Goal: Information Seeking & Learning: Learn about a topic

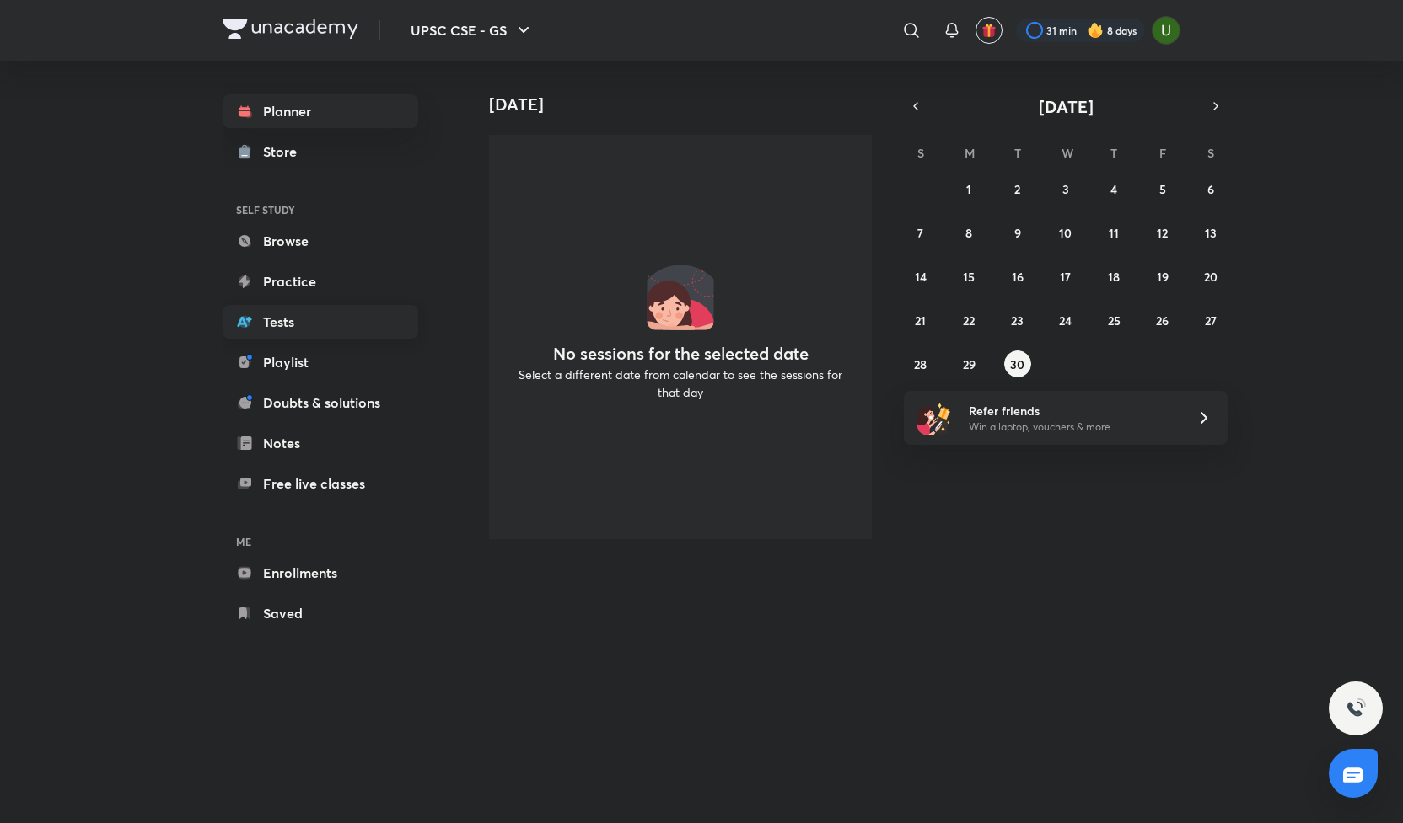
click at [282, 330] on link "Tests" at bounding box center [321, 322] width 196 height 34
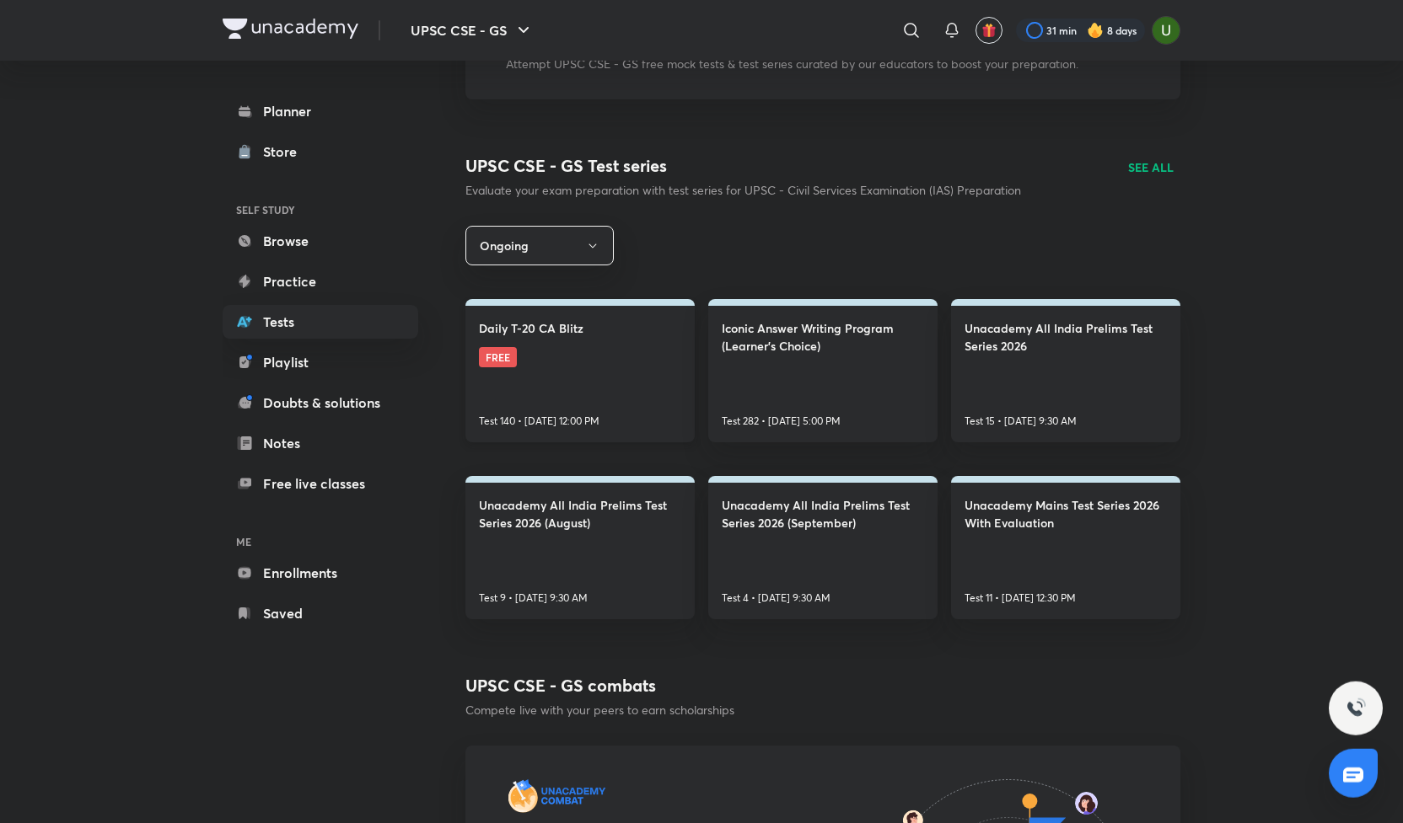
scroll to position [150, 0]
click at [1048, 509] on h4 "Unacademy Mains Test Series 2026 With Evaluation" at bounding box center [1065, 512] width 202 height 35
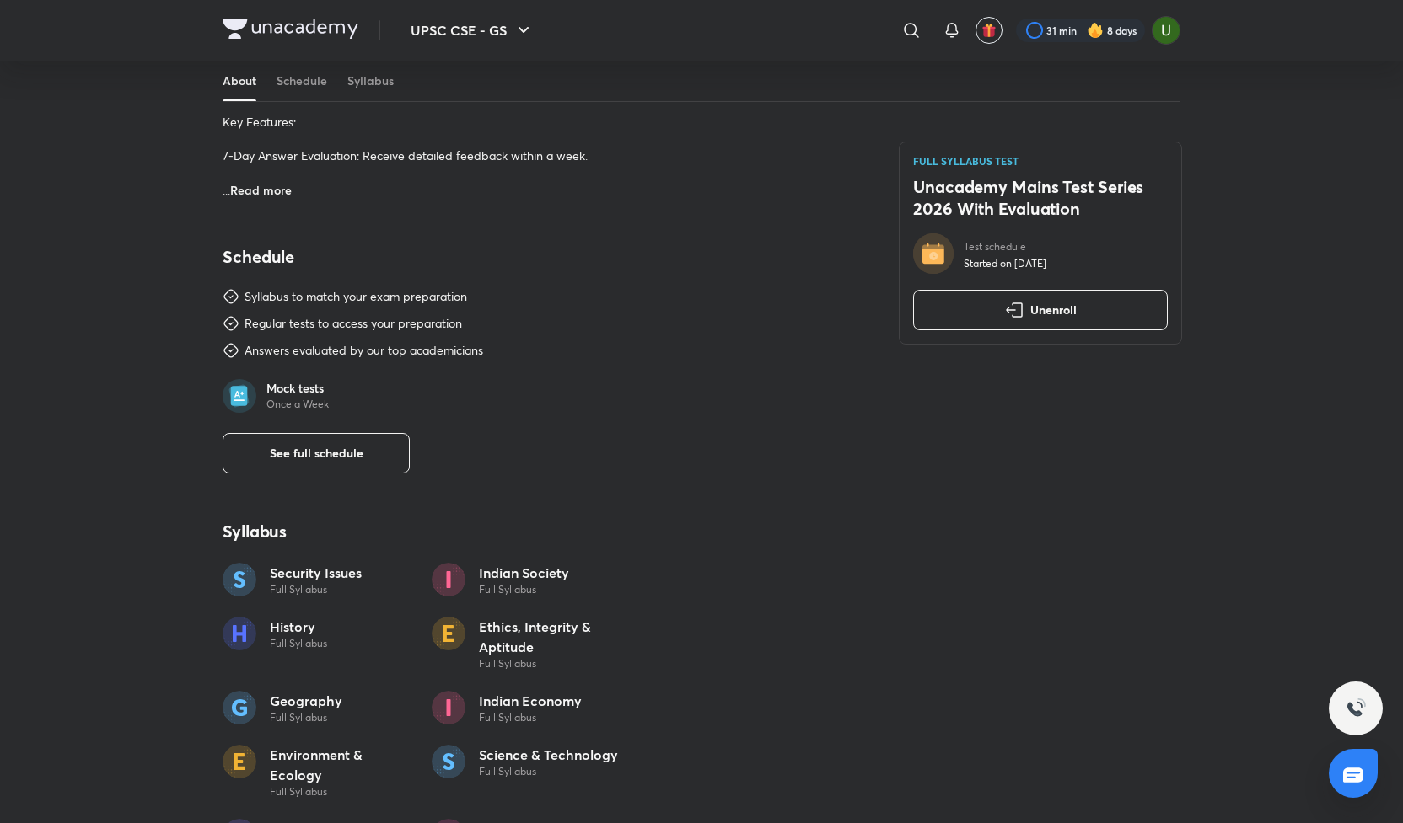
scroll to position [796, 0]
click at [296, 453] on span "See full schedule" at bounding box center [317, 450] width 94 height 17
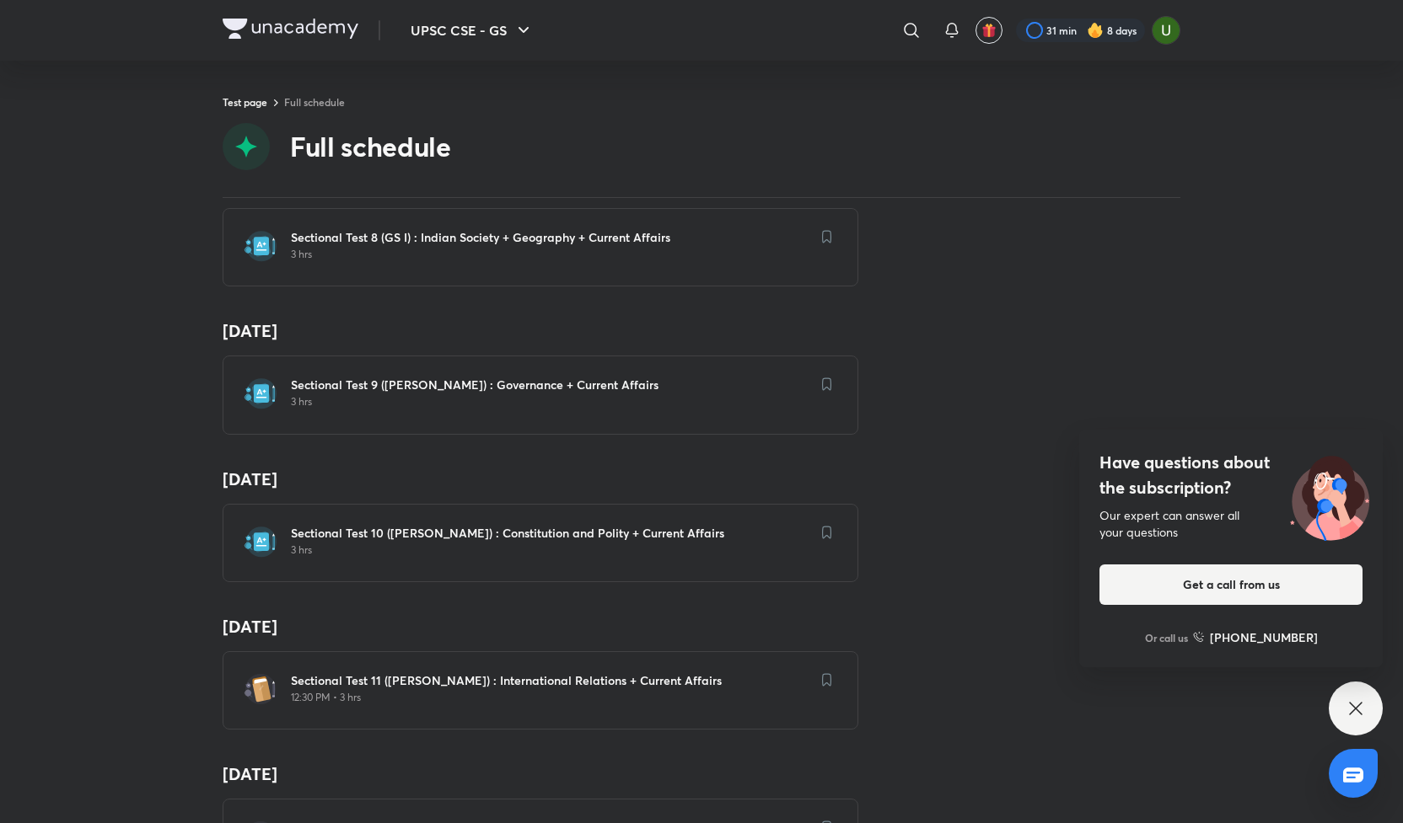
scroll to position [1248, 0]
click at [1354, 711] on icon at bounding box center [1355, 708] width 13 height 13
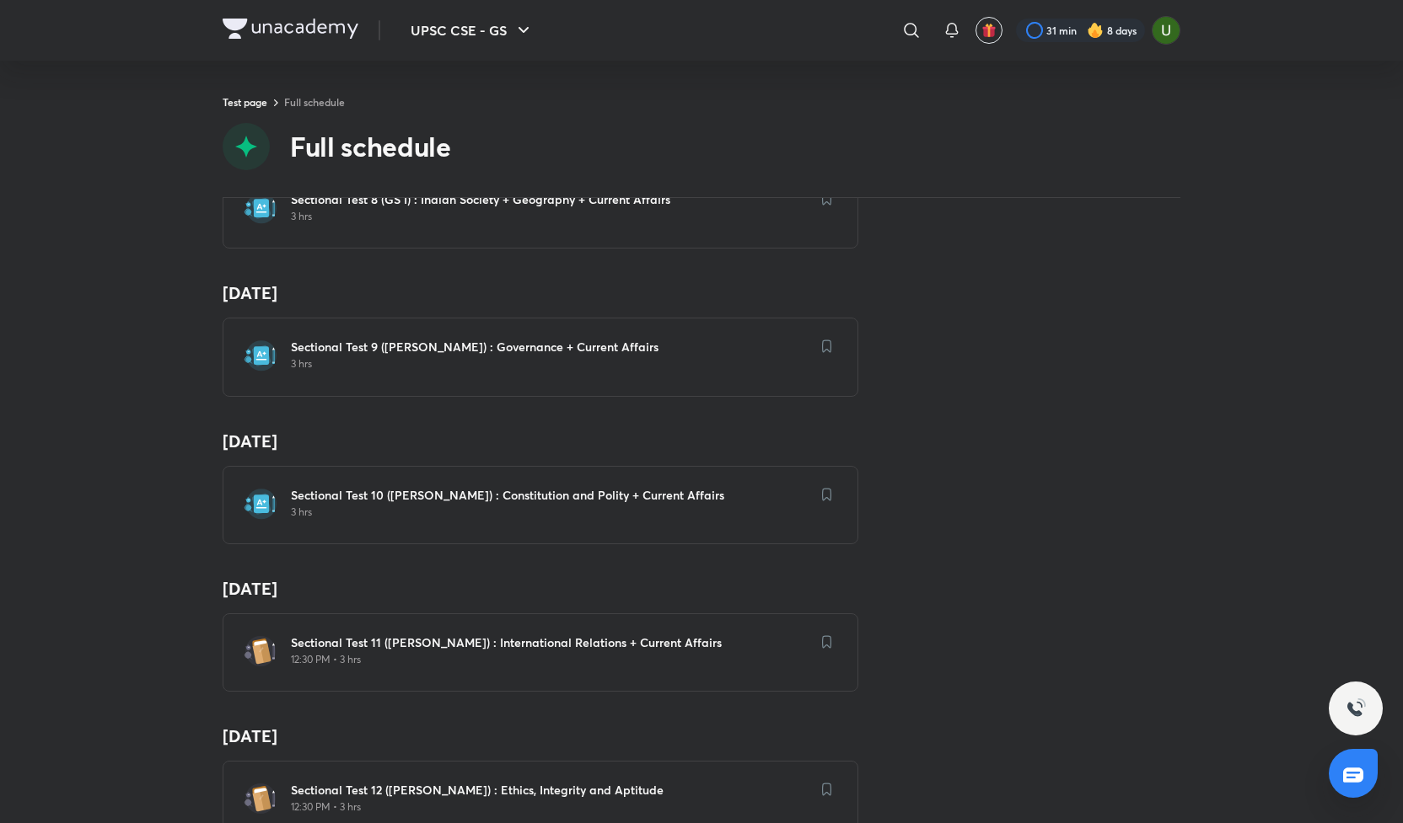
scroll to position [1288, 0]
click at [554, 485] on div "Sectional Test 10 ([PERSON_NAME]) : Constitution and Polity + Current Affairs 3…" at bounding box center [550, 501] width 519 height 32
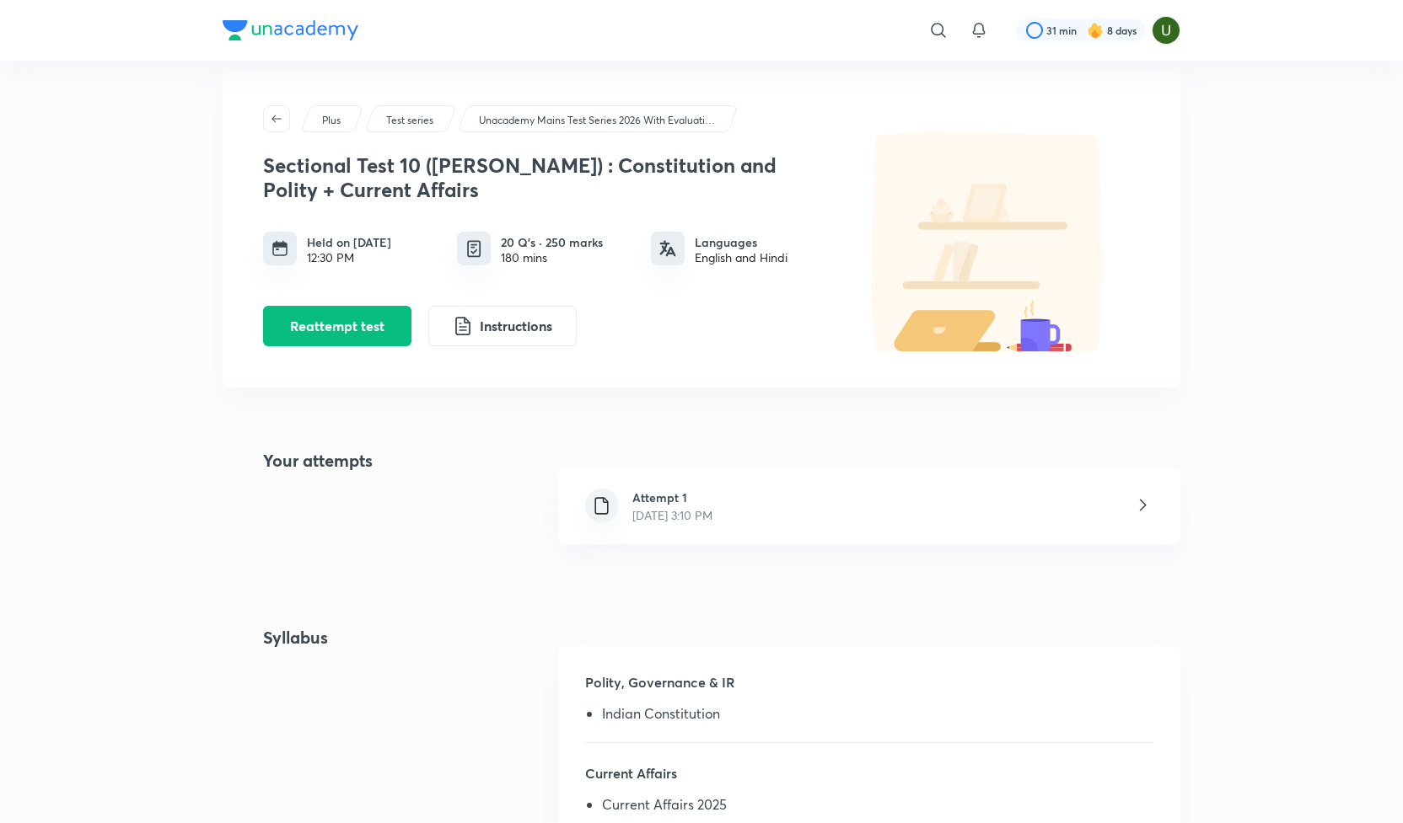
scroll to position [24, 0]
click at [1140, 507] on icon at bounding box center [1142, 504] width 21 height 21
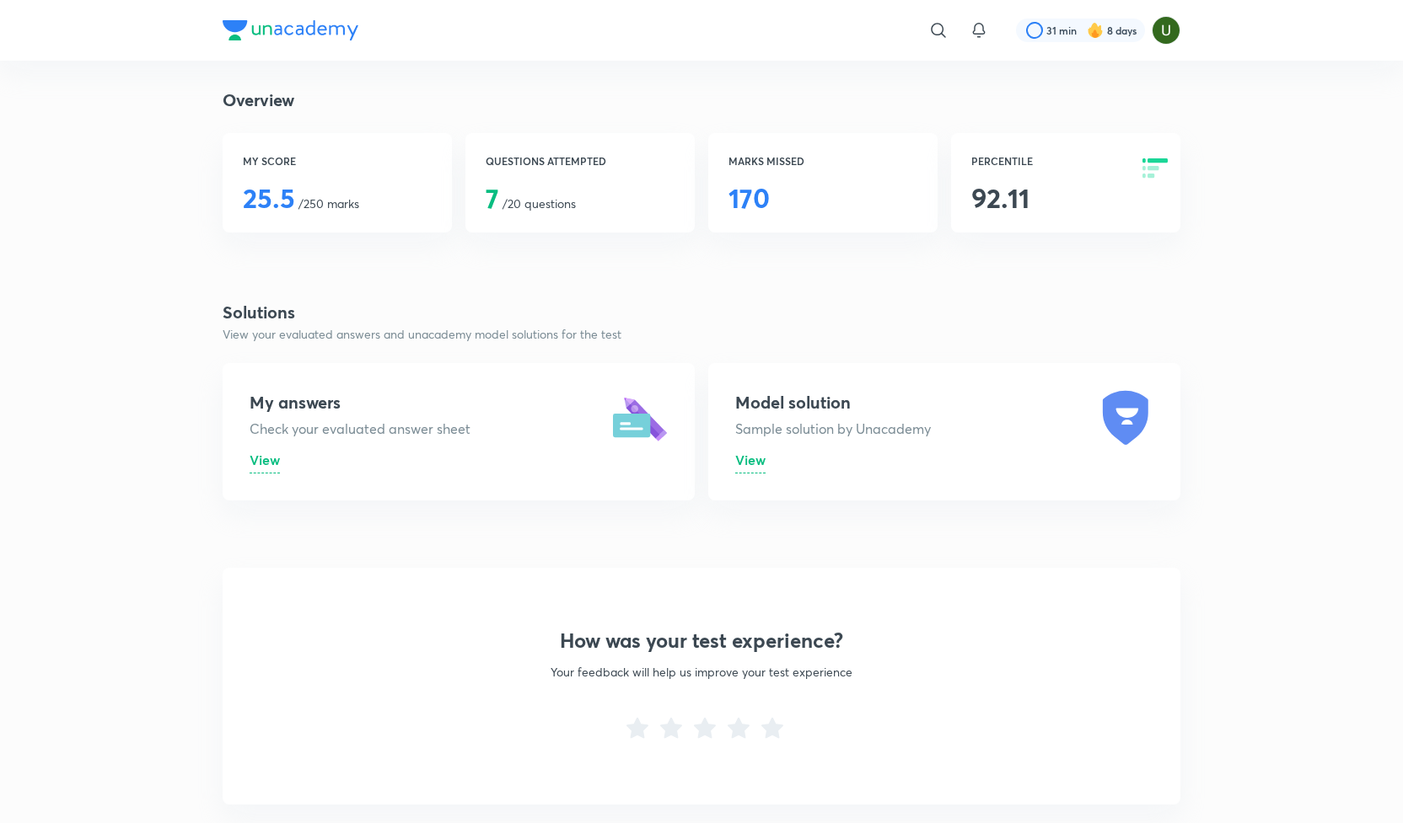
scroll to position [316, 0]
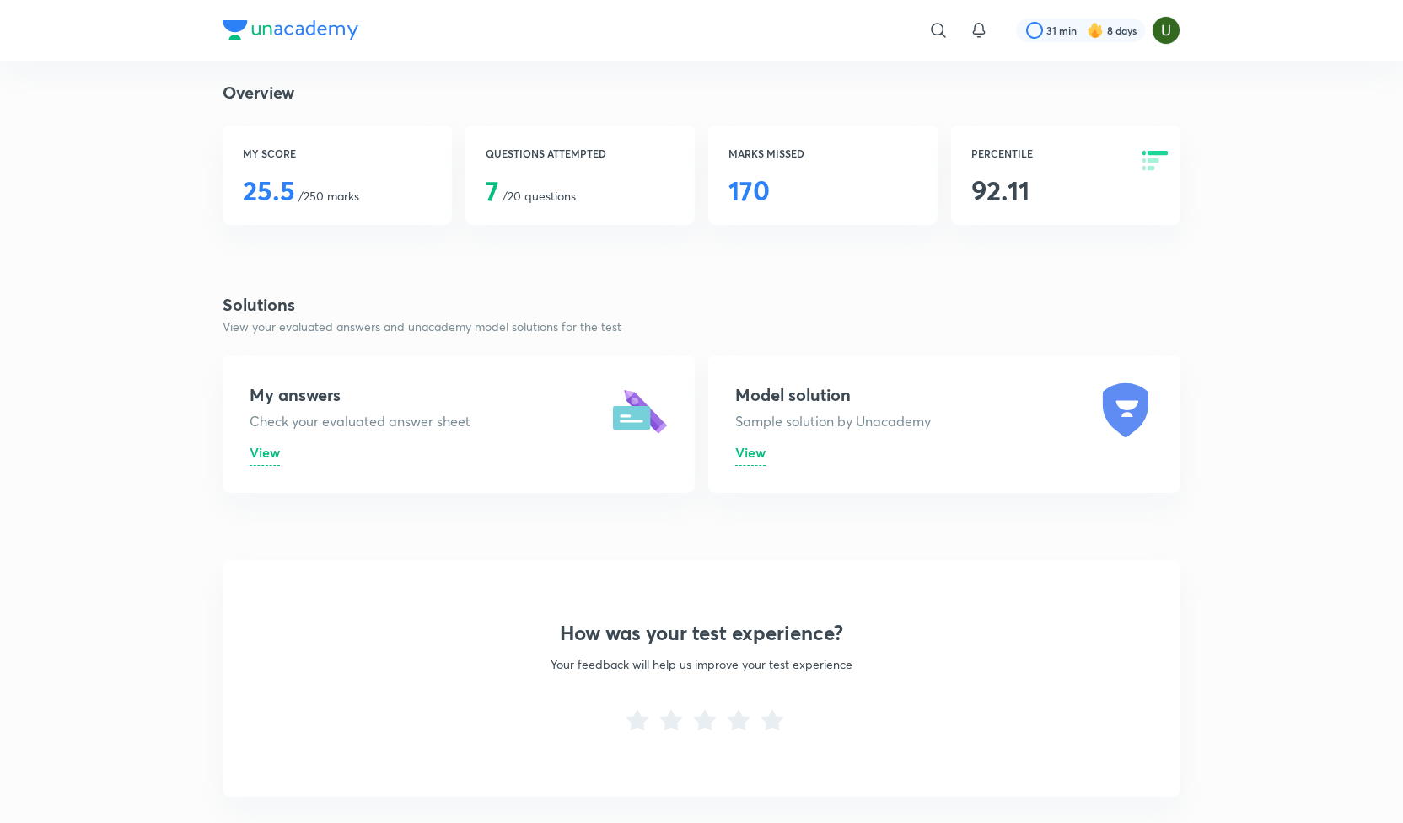
click at [269, 456] on span "View" at bounding box center [264, 452] width 30 height 18
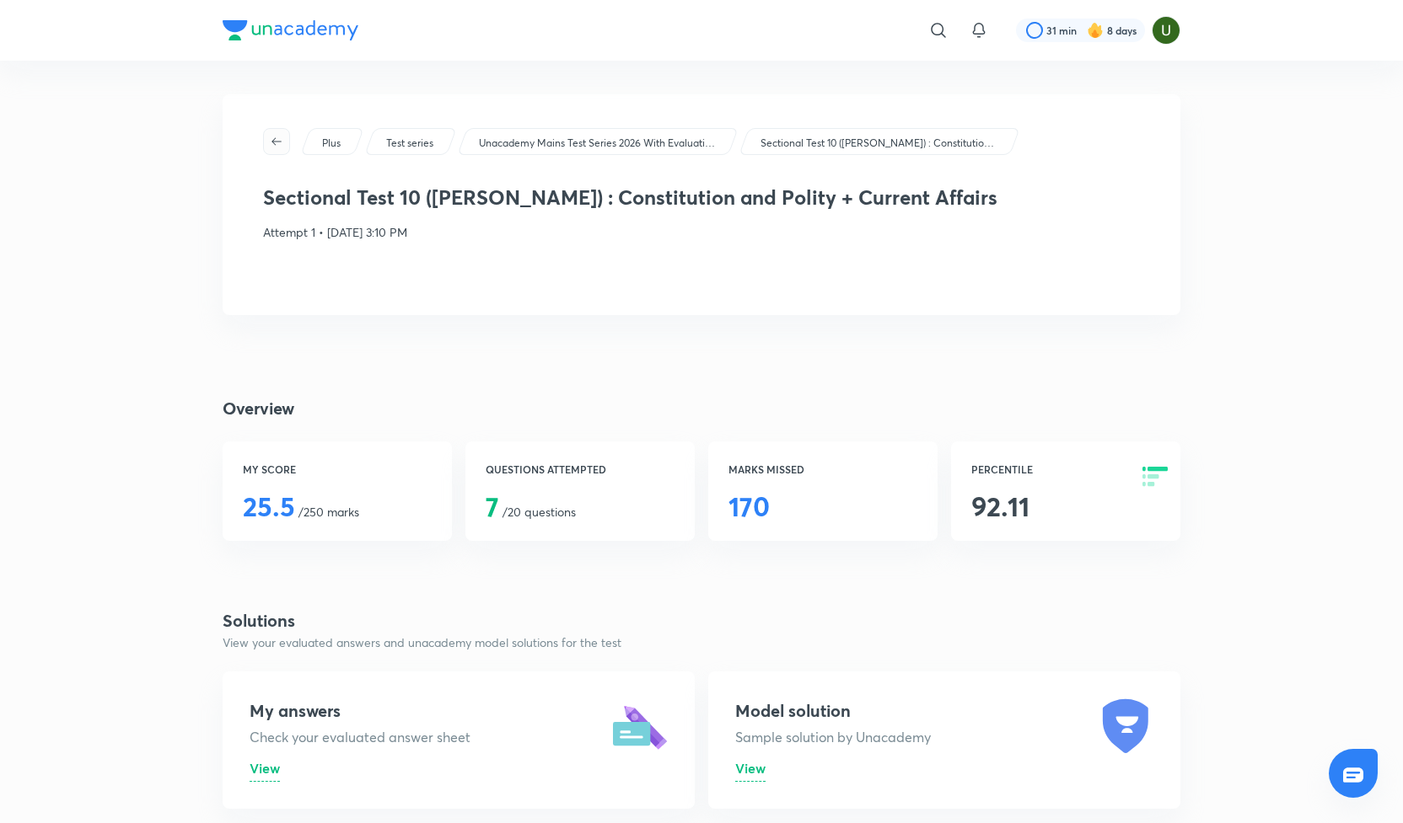
click at [274, 147] on icon "button" at bounding box center [276, 141] width 13 height 13
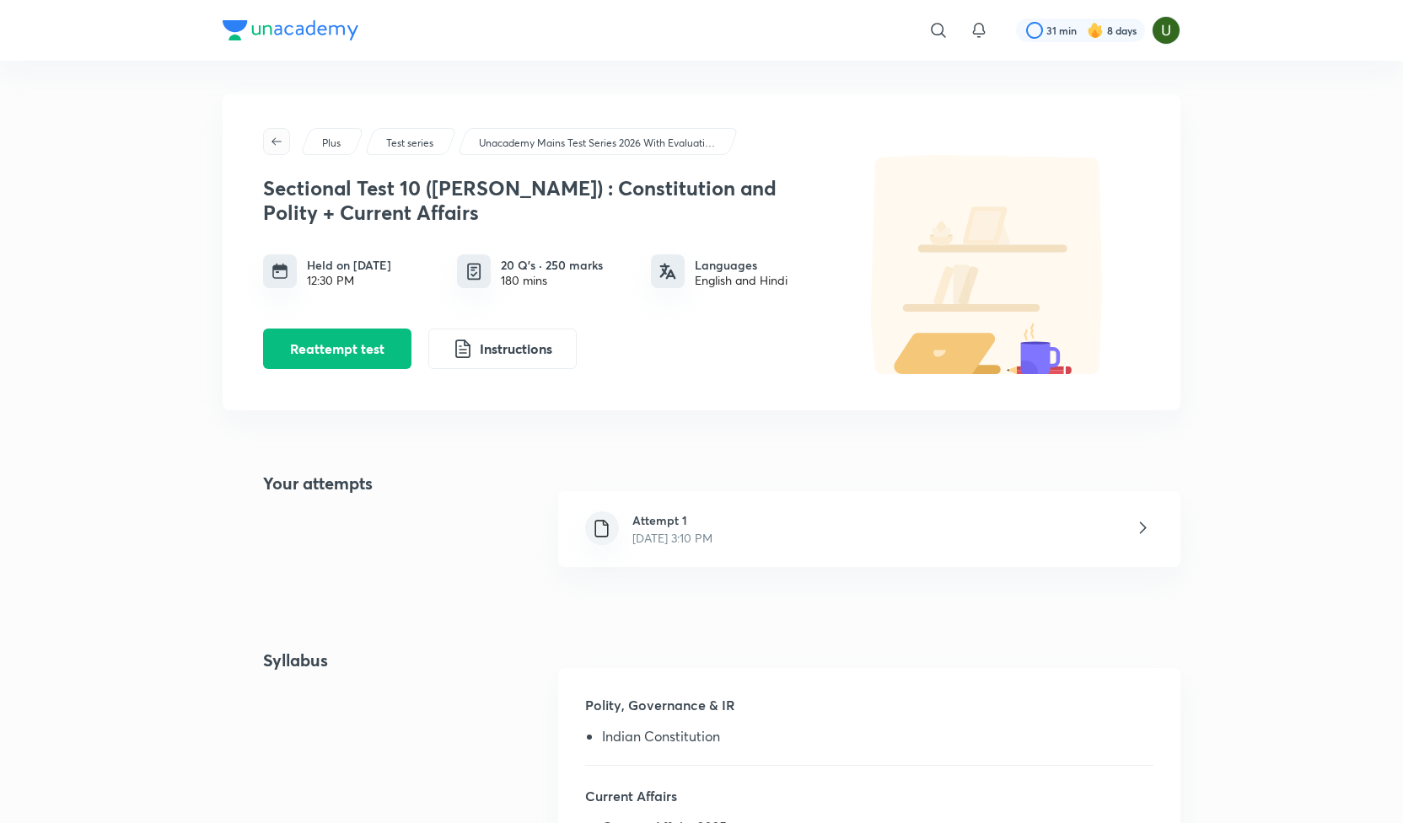
click at [275, 142] on icon "button" at bounding box center [276, 141] width 13 height 13
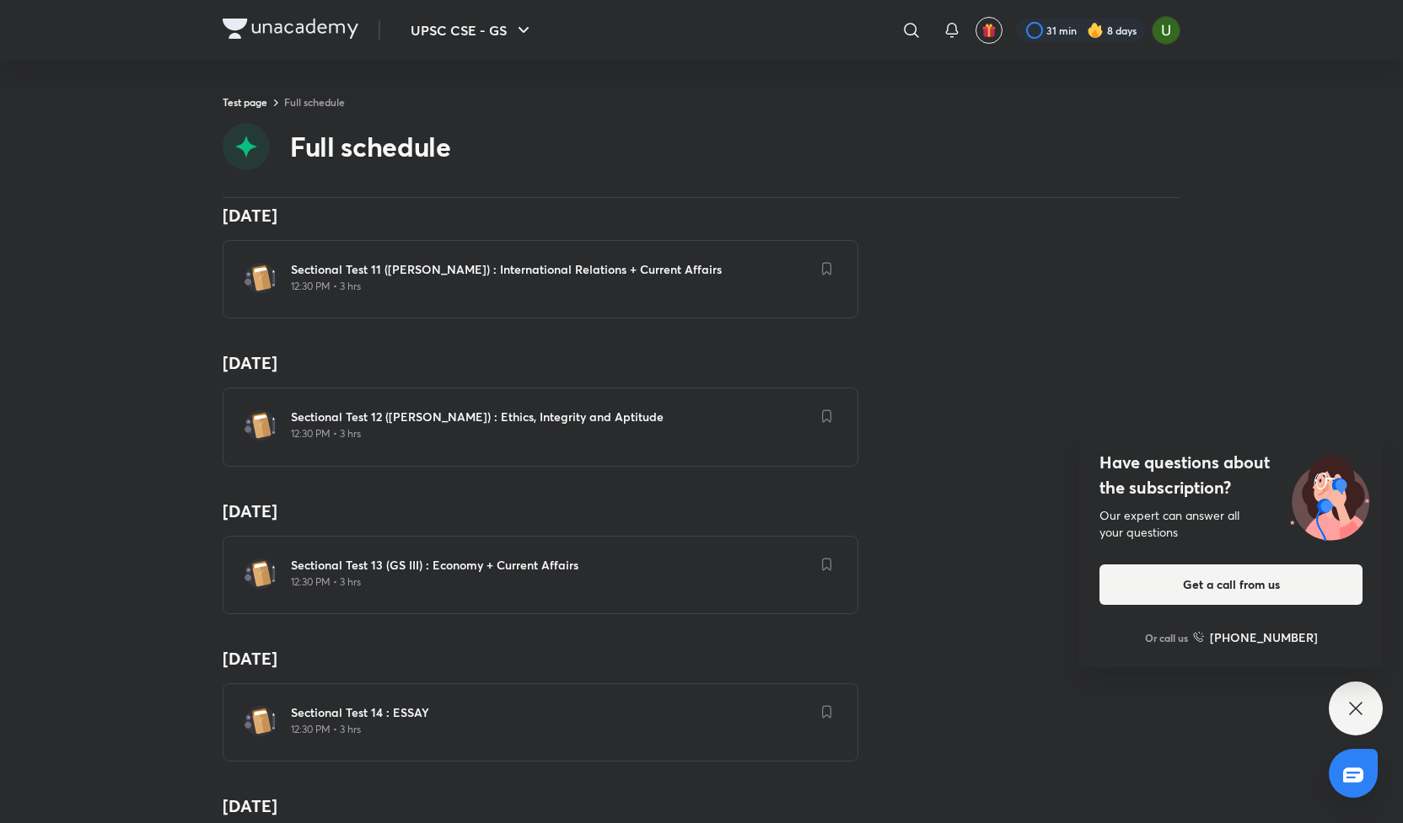
scroll to position [1659, 0]
click at [1345, 710] on icon at bounding box center [1355, 709] width 20 height 20
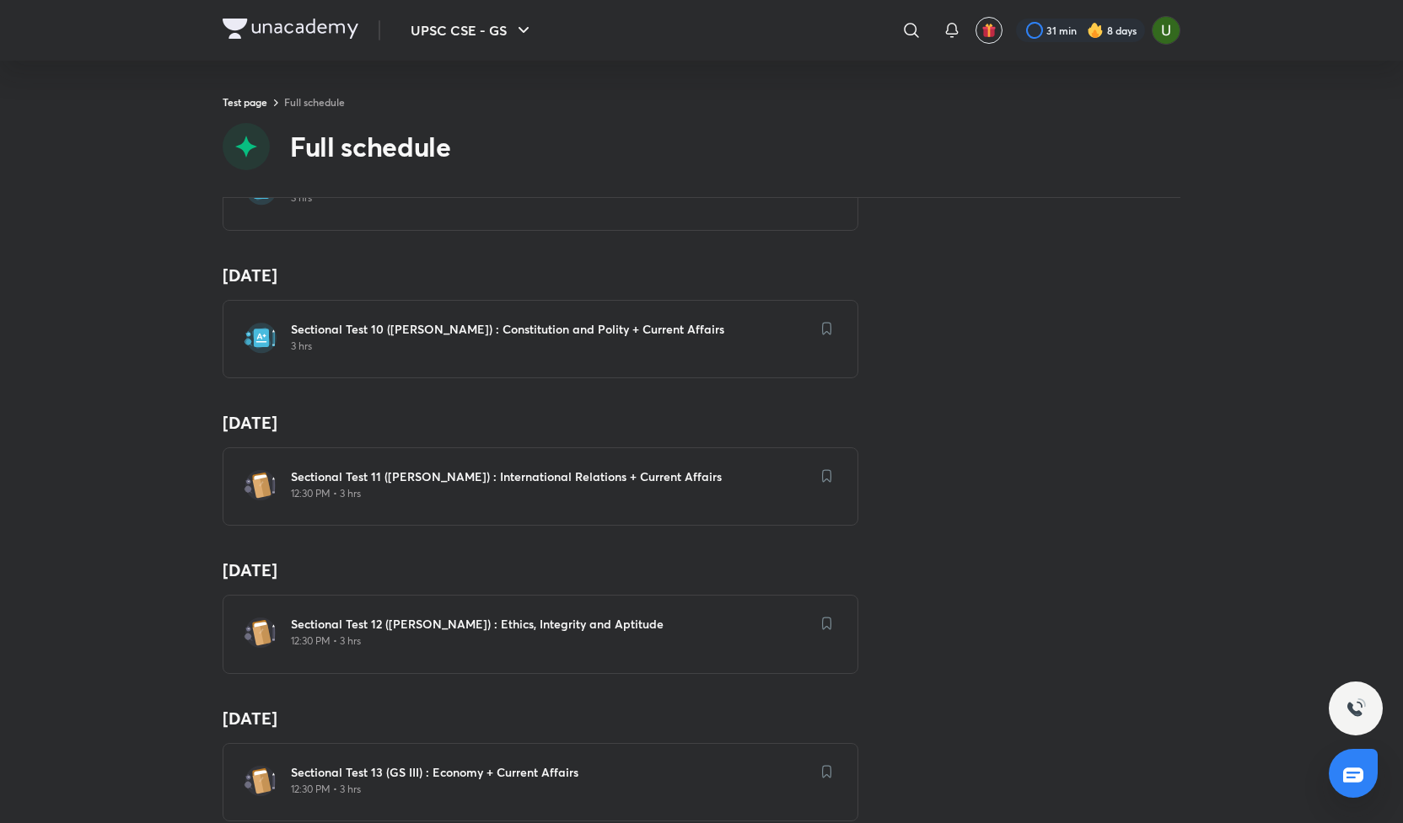
scroll to position [1451, 0]
click at [447, 321] on h6 "Sectional Test 10 ([PERSON_NAME]) : Constitution and Polity + Current Affairs" at bounding box center [550, 329] width 519 height 17
click at [468, 321] on h6 "Sectional Test 10 ([PERSON_NAME]) : Constitution and Polity + Current Affairs" at bounding box center [550, 329] width 519 height 17
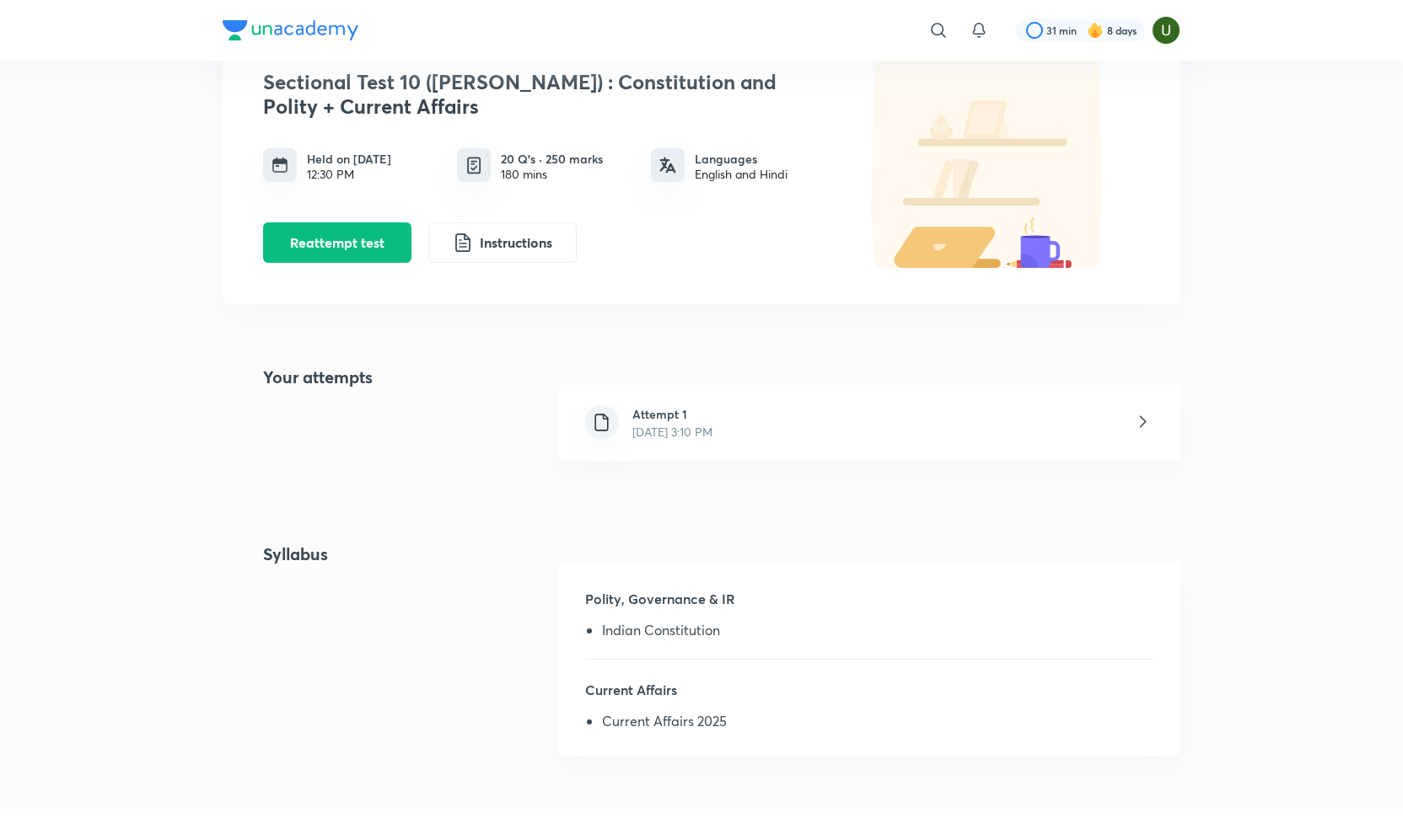
scroll to position [110, 0]
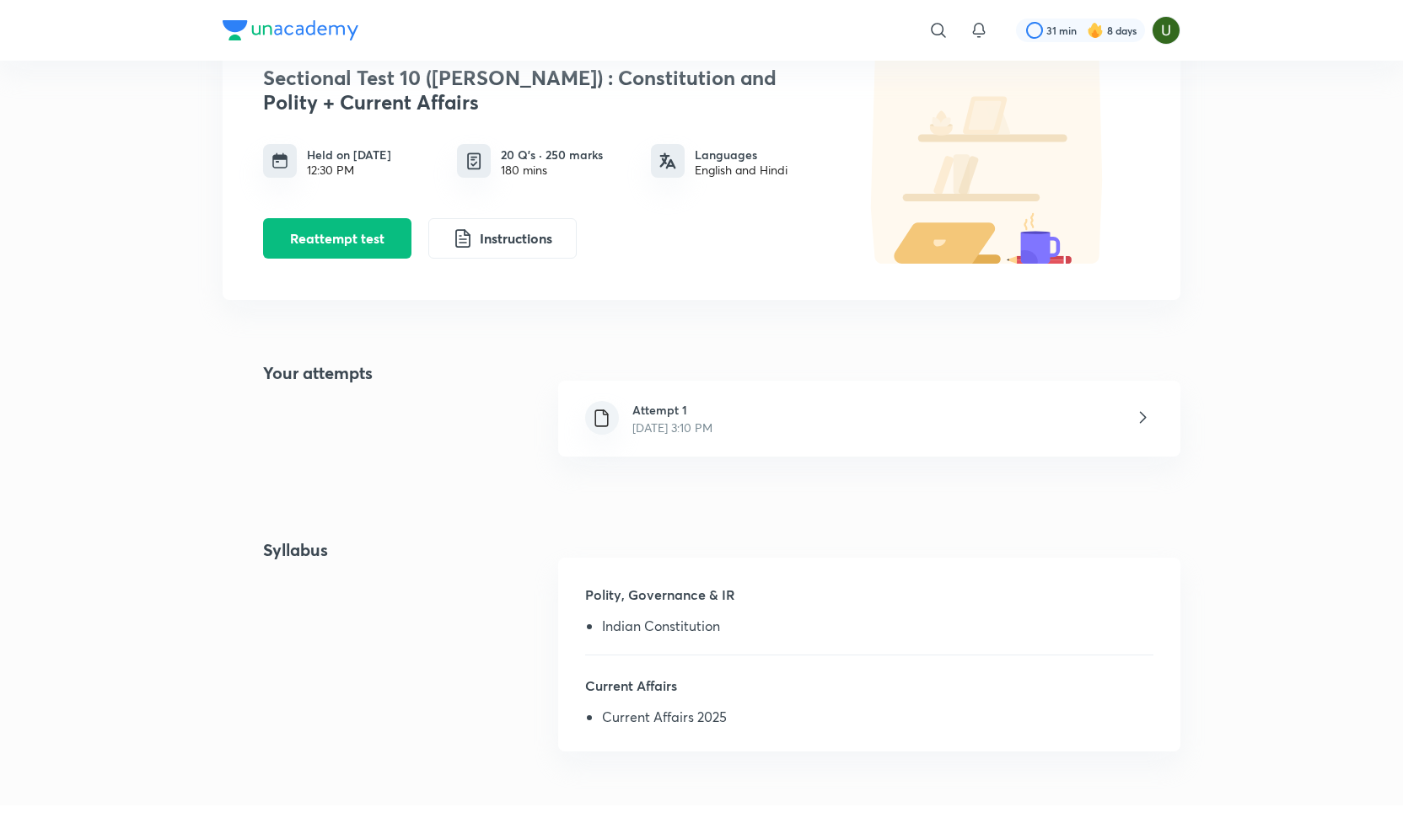
click at [914, 431] on div "Attempt 1 [DATE] 3:10 PM" at bounding box center [869, 419] width 622 height 76
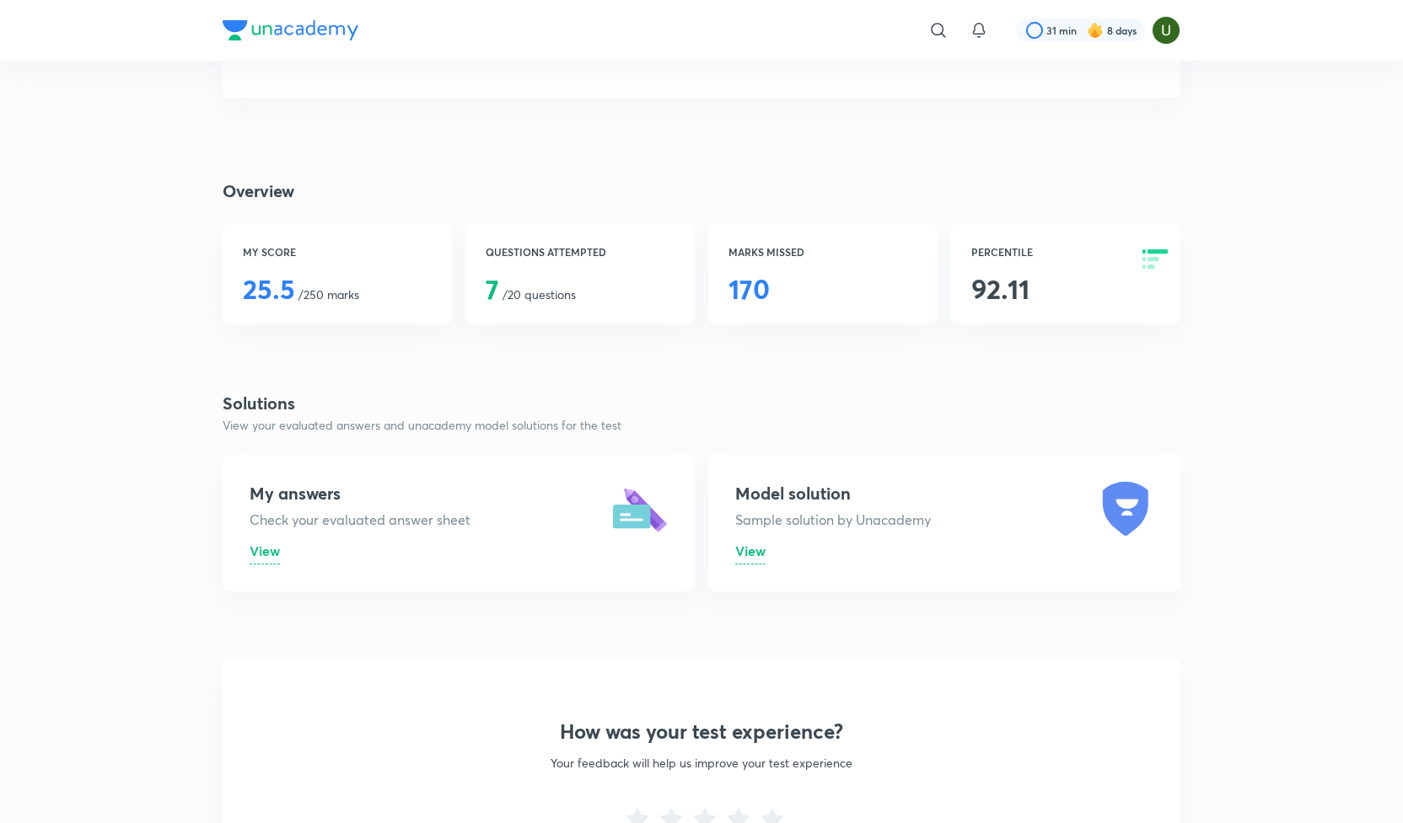
scroll to position [231, 0]
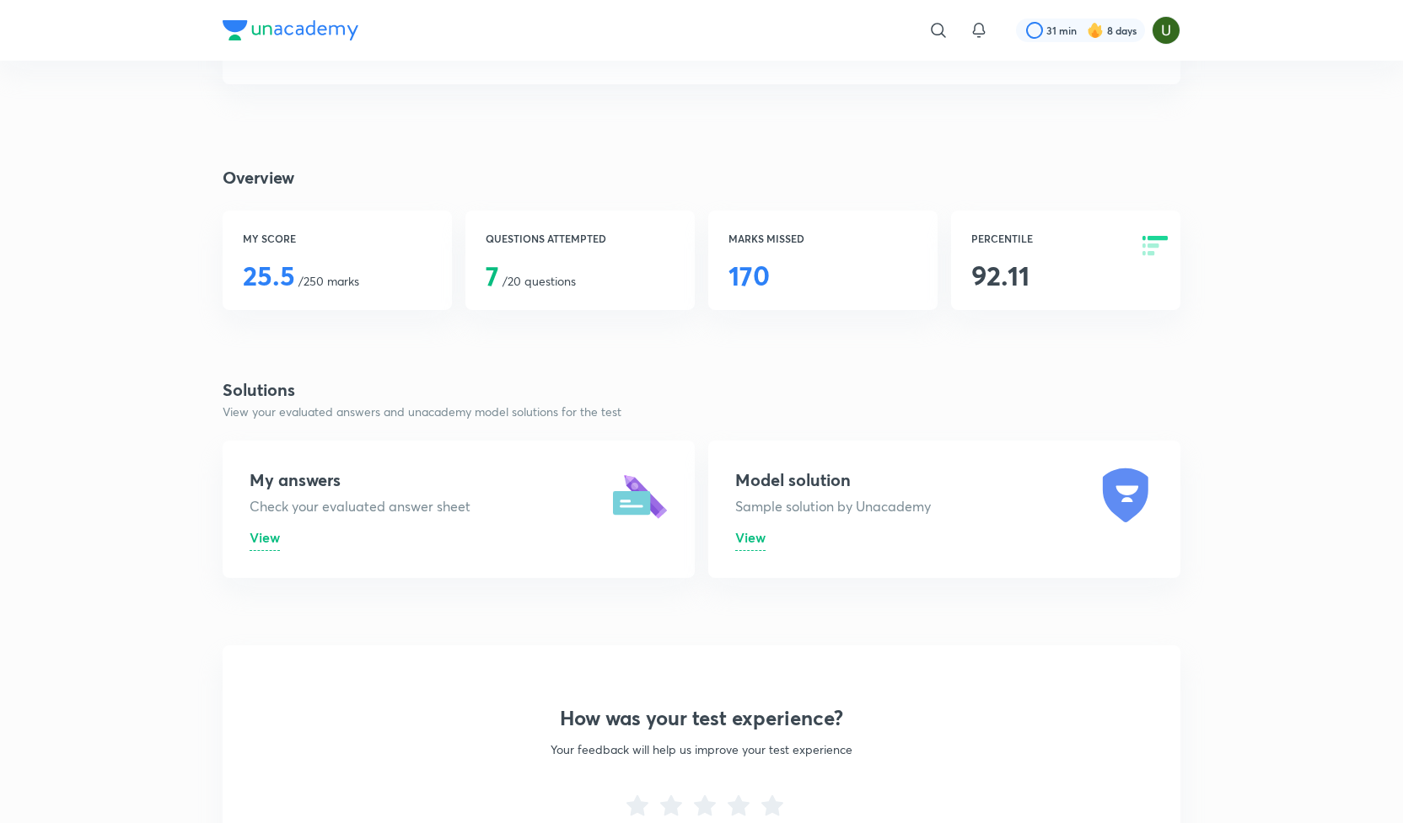
click at [755, 535] on span "View" at bounding box center [750, 537] width 30 height 18
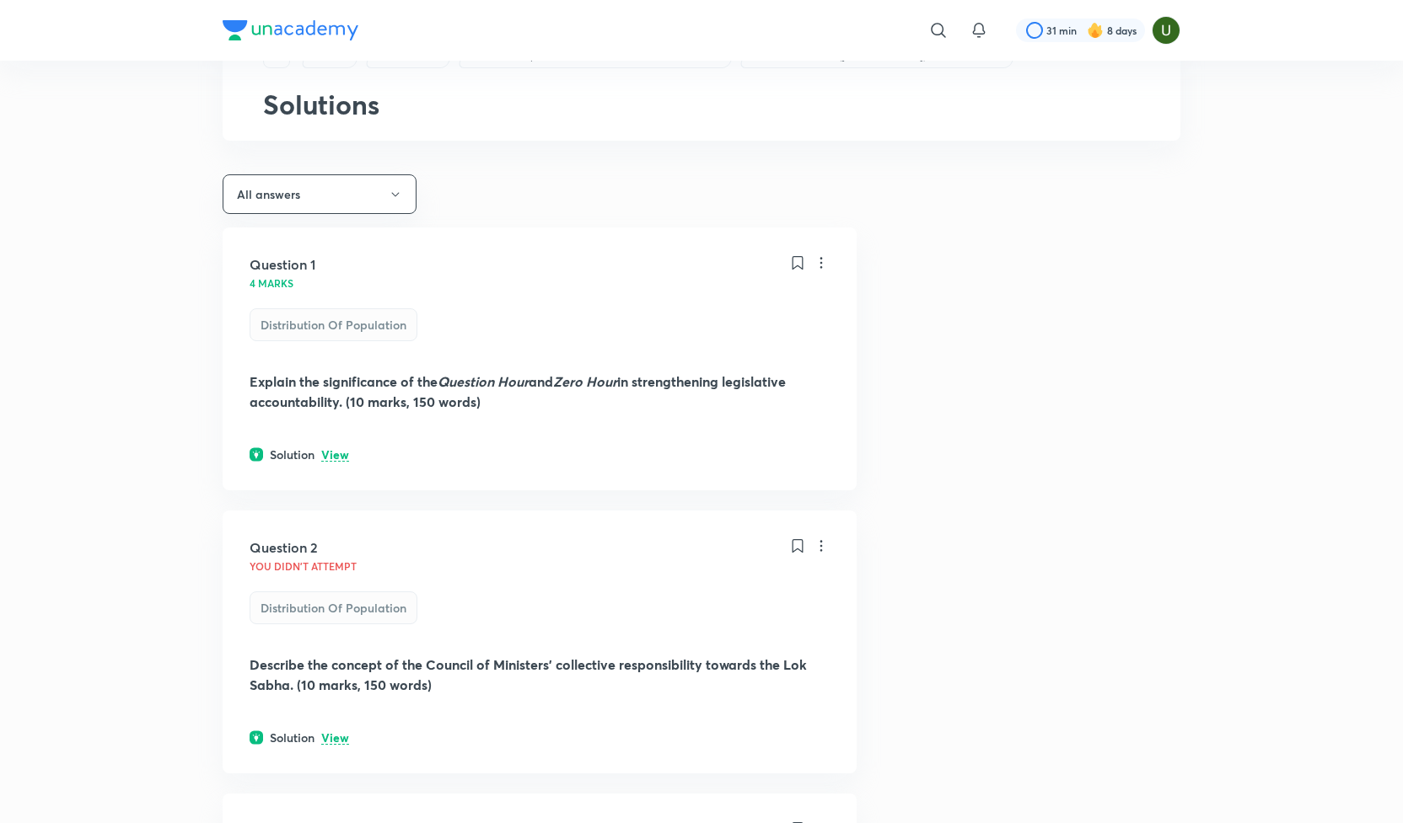
scroll to position [83, 0]
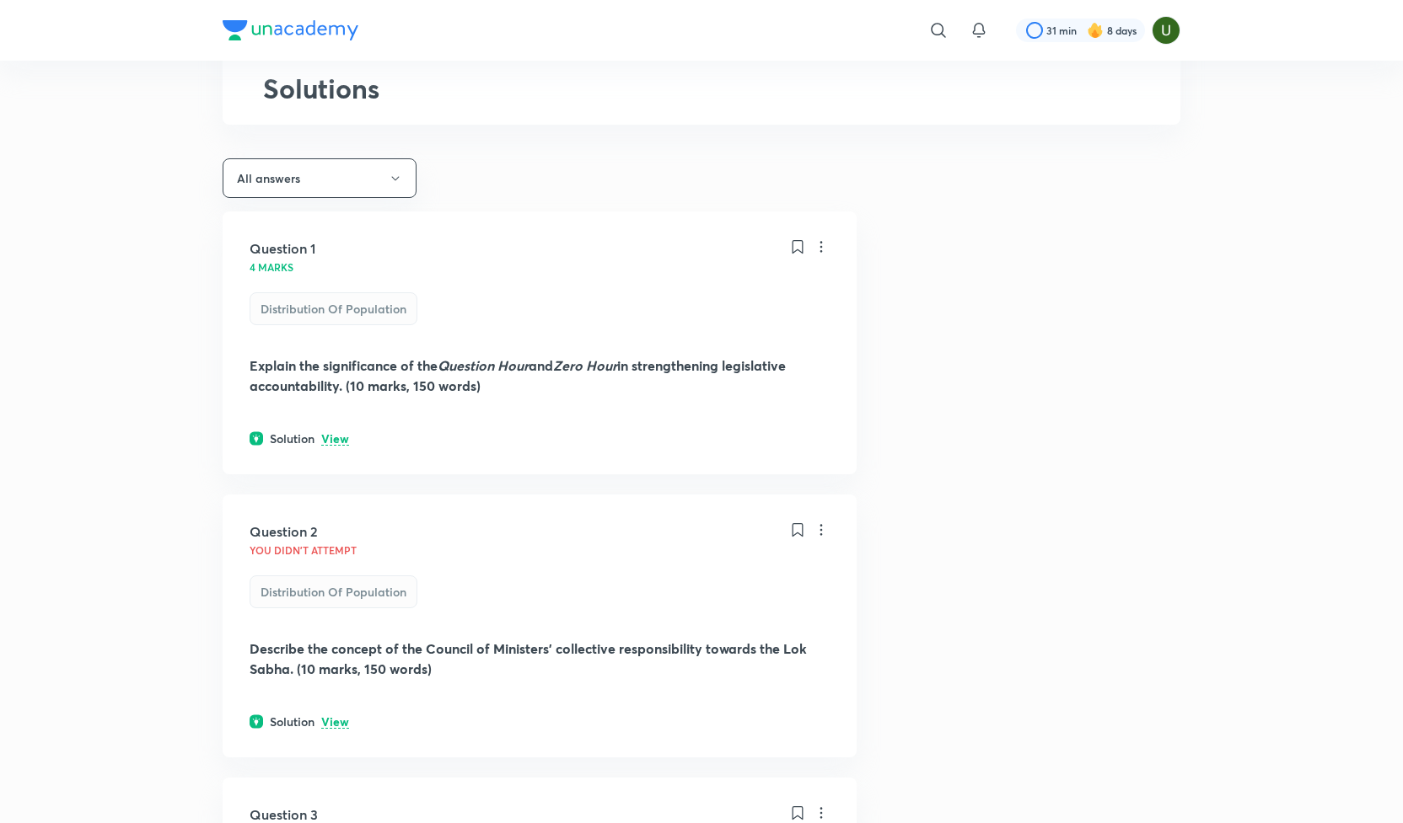
click at [335, 437] on p "View" at bounding box center [335, 439] width 28 height 13
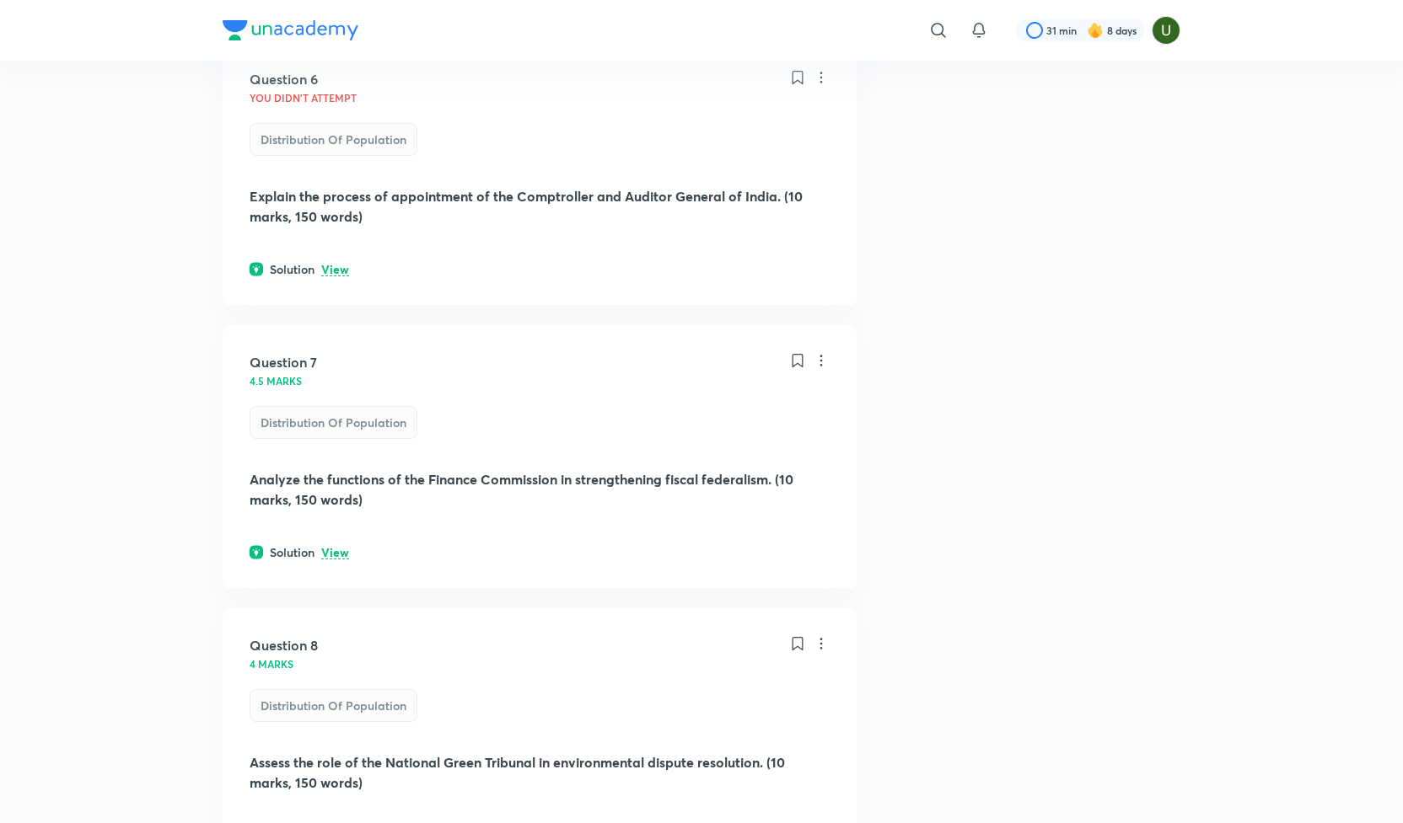
scroll to position [2560, 0]
click at [346, 267] on p "View" at bounding box center [335, 268] width 28 height 13
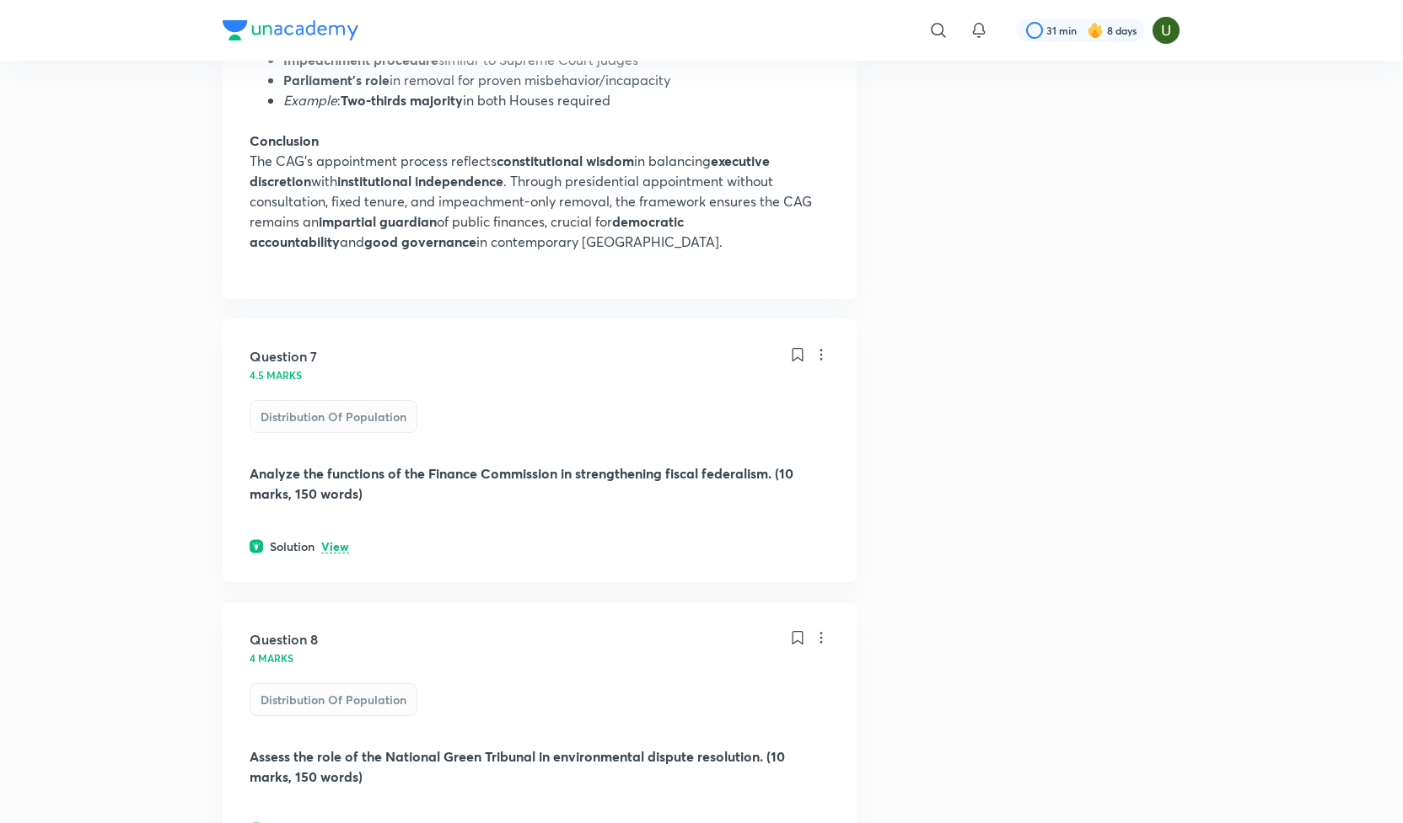
scroll to position [3640, 0]
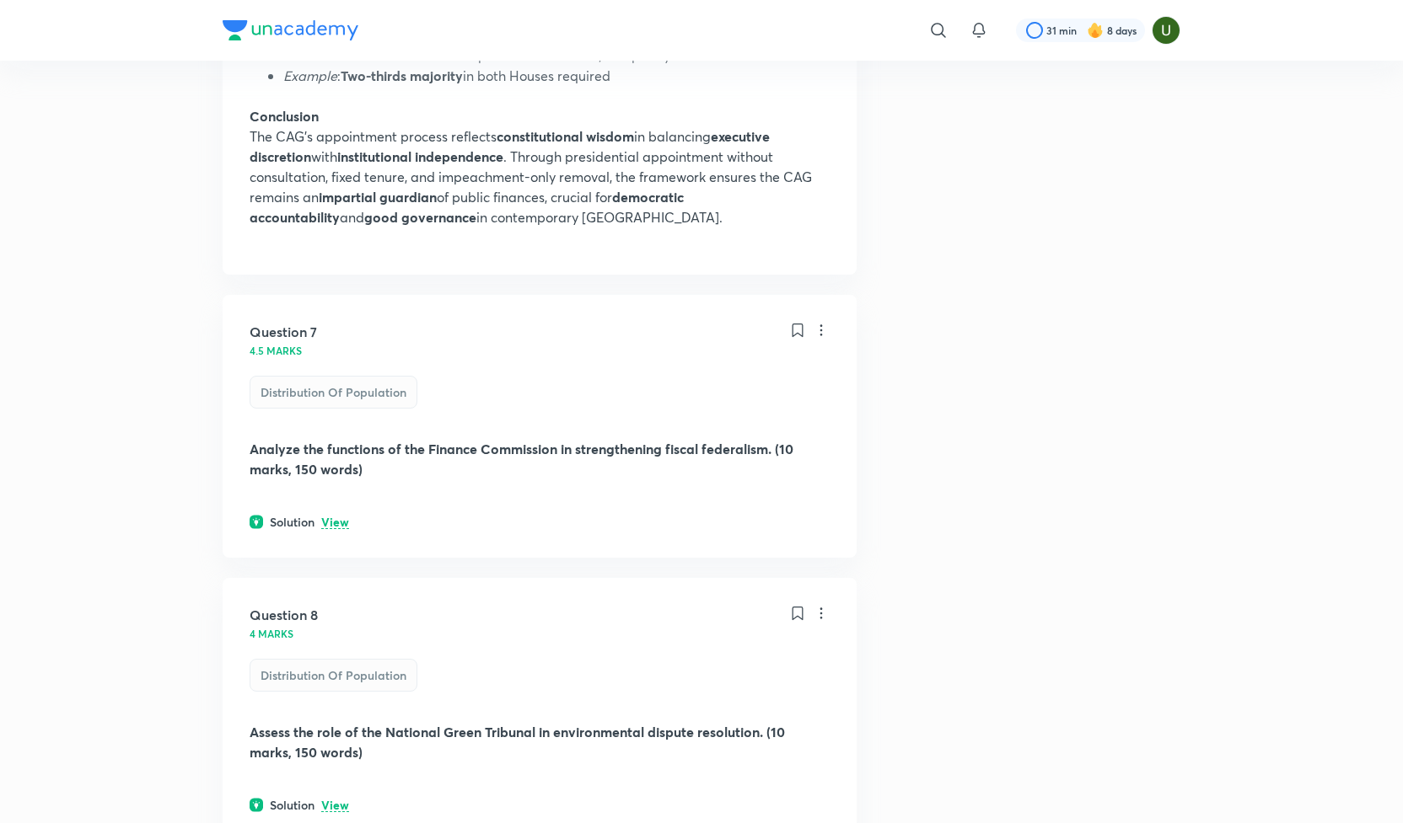
click at [341, 513] on div "Solution View" at bounding box center [539, 522] width 580 height 18
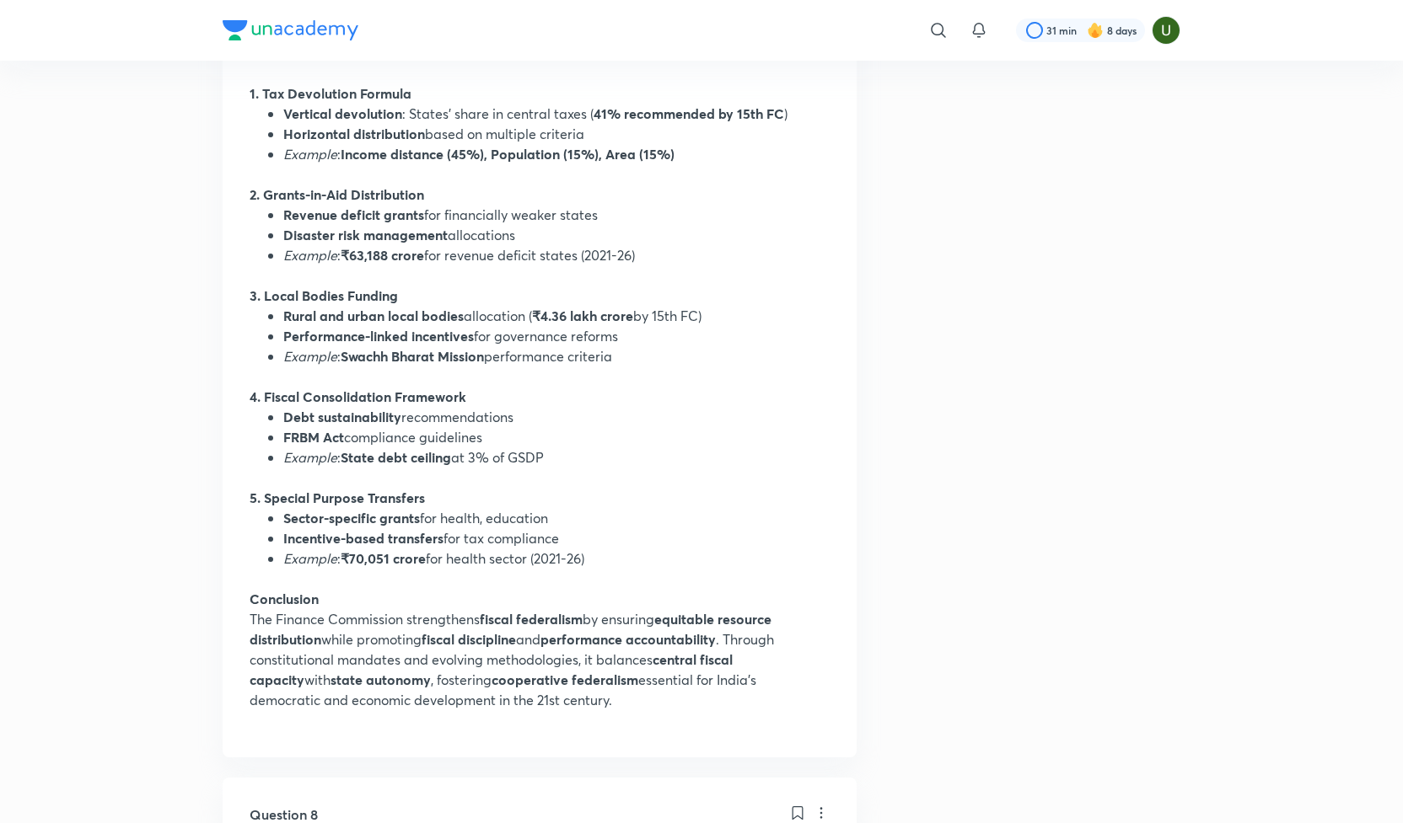
scroll to position [4471, 0]
drag, startPoint x: 252, startPoint y: 616, endPoint x: 518, endPoint y: 690, distance: 276.5
click at [518, 690] on p "The Finance Commission strengthens fiscal federalism by ensuring equitable reso…" at bounding box center [539, 660] width 580 height 101
copy p "The Finance Commission strengthens fiscal federalism by ensuring equitable reso…"
click at [692, 448] on li "Example : State debt ceiling at 3% of GSDP" at bounding box center [556, 458] width 546 height 20
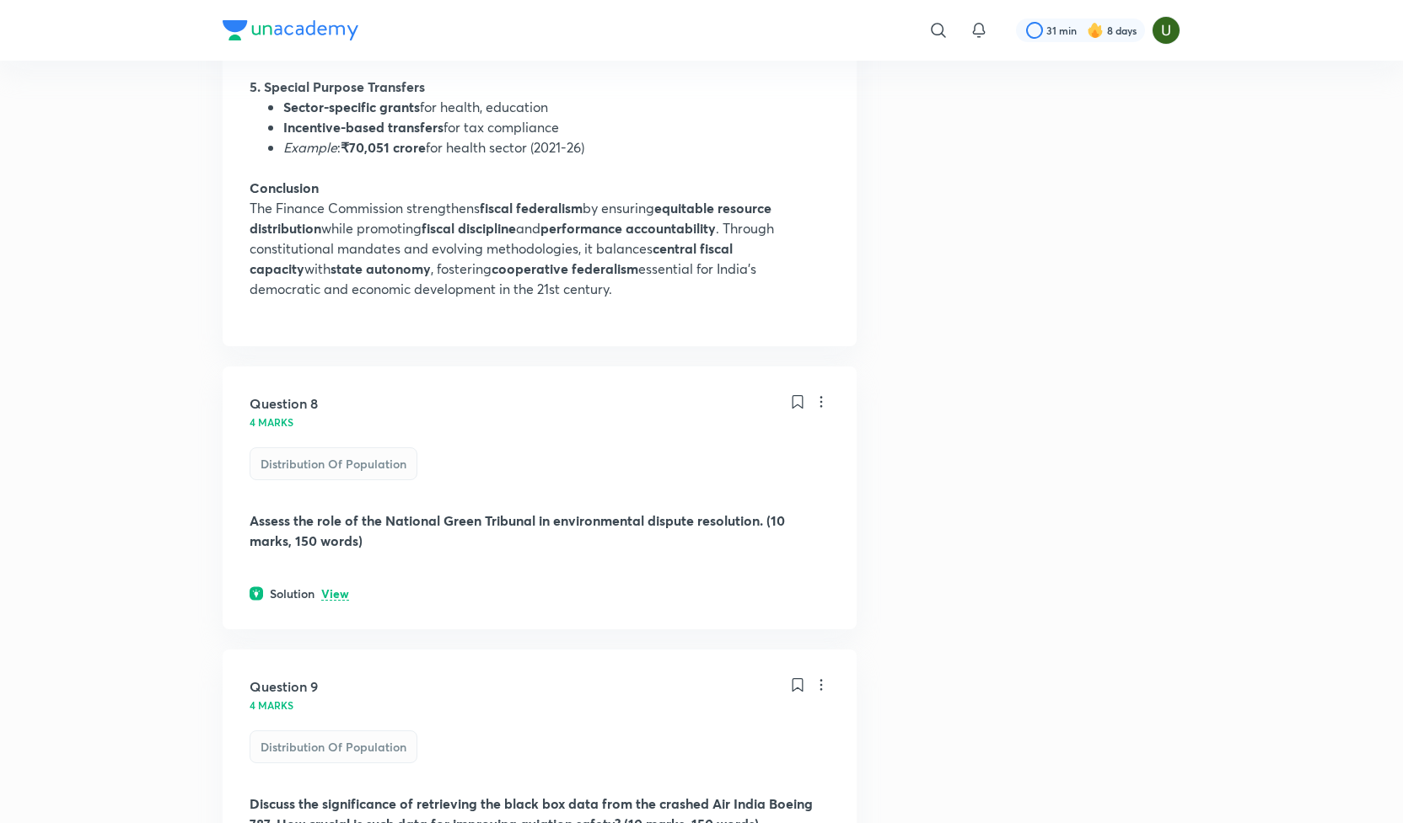
scroll to position [5227, 0]
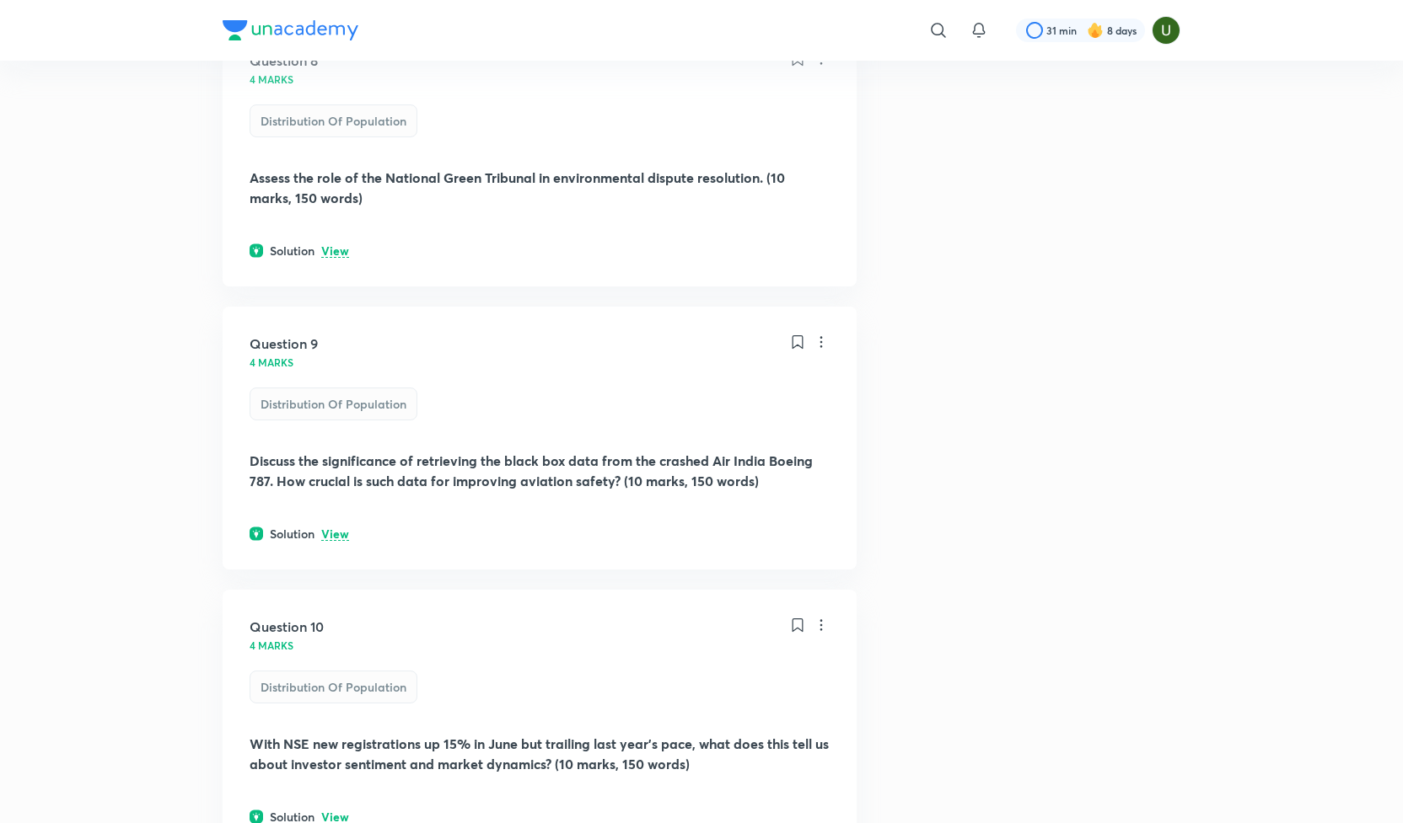
click at [339, 534] on p "View" at bounding box center [335, 534] width 28 height 13
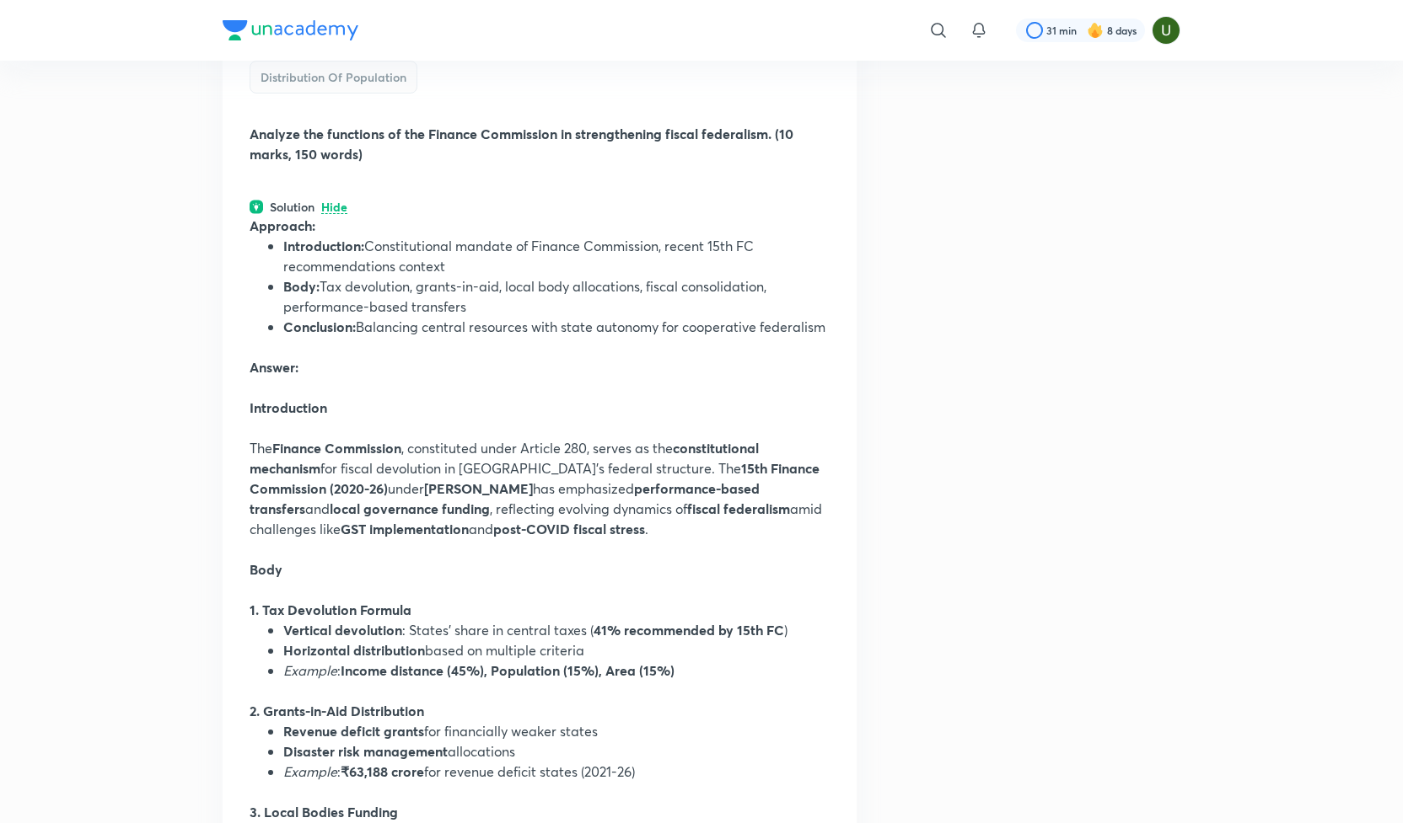
scroll to position [3951, 0]
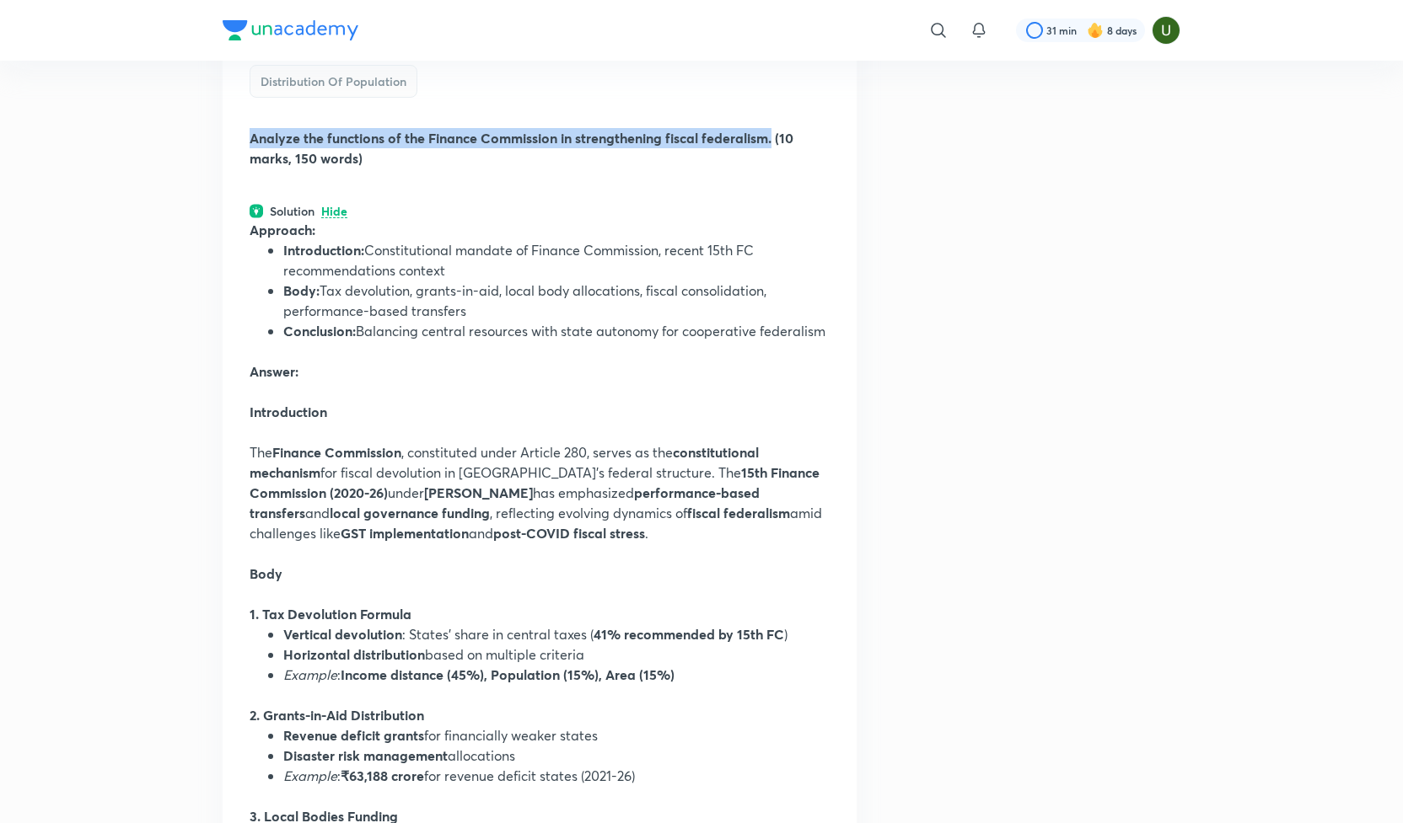
drag, startPoint x: 245, startPoint y: 133, endPoint x: 775, endPoint y: 138, distance: 529.3
click at [775, 138] on div "Question 7 4.5 marks Distribution of Population Analyze the functions of the Fi…" at bounding box center [540, 631] width 634 height 1295
copy strong "Analyze the functions of the Finance Commission in strengthening fiscal federal…"
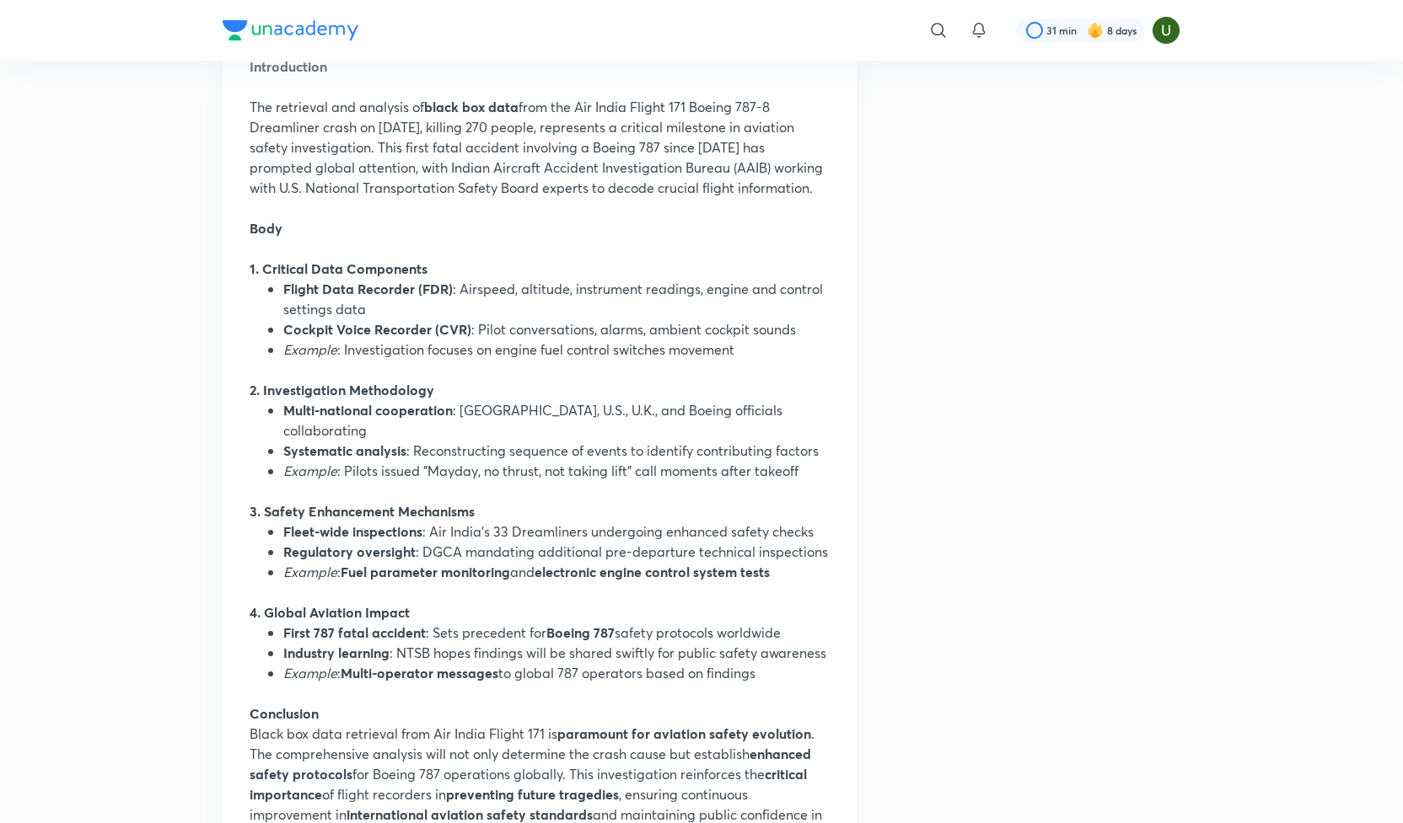
scroll to position [5925, 0]
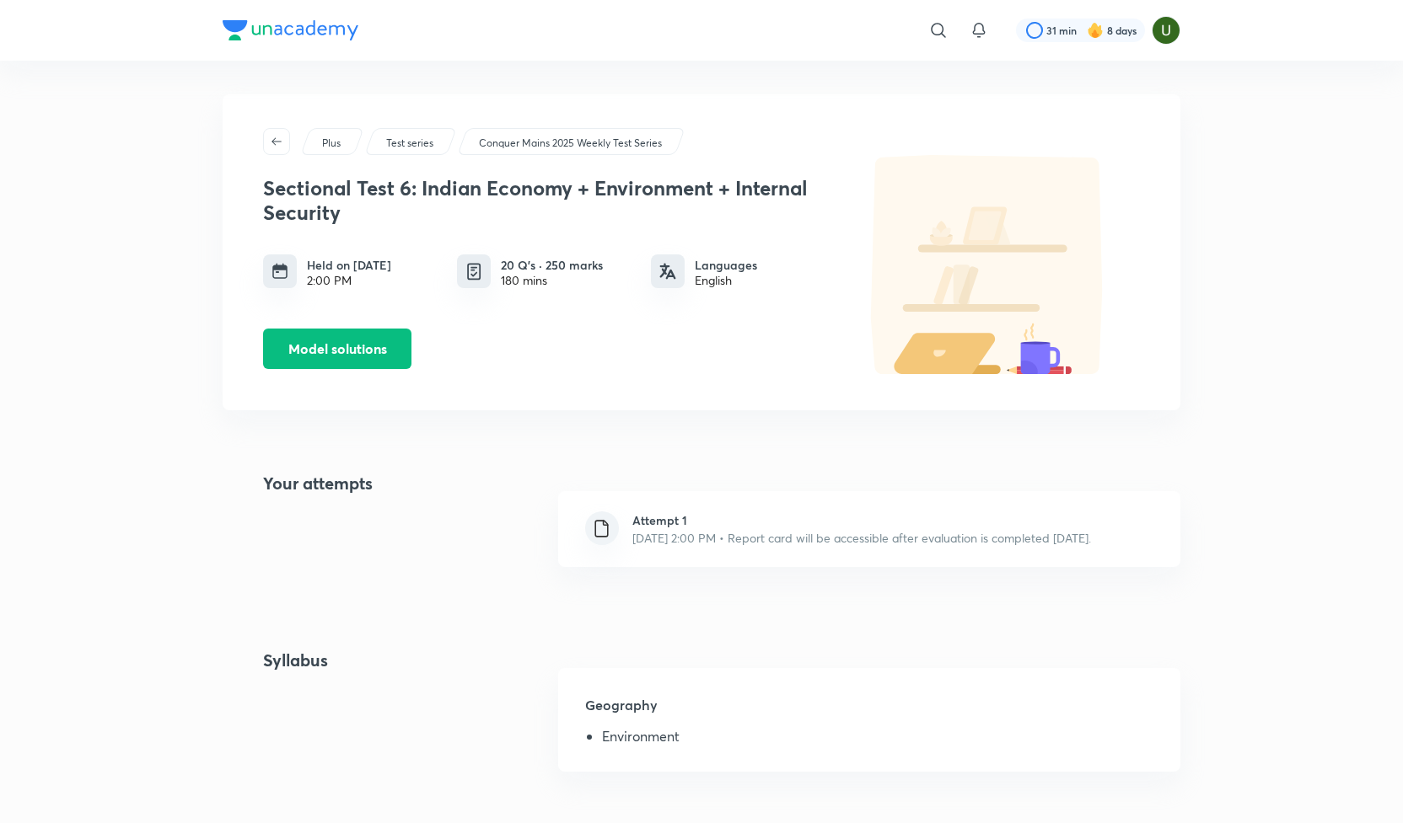
click at [1075, 545] on p "[DATE] 2:00 PM • Report card will be accessible after evaluation is completed […" at bounding box center [861, 538] width 459 height 18
click at [341, 362] on button "Model solutions" at bounding box center [337, 347] width 148 height 40
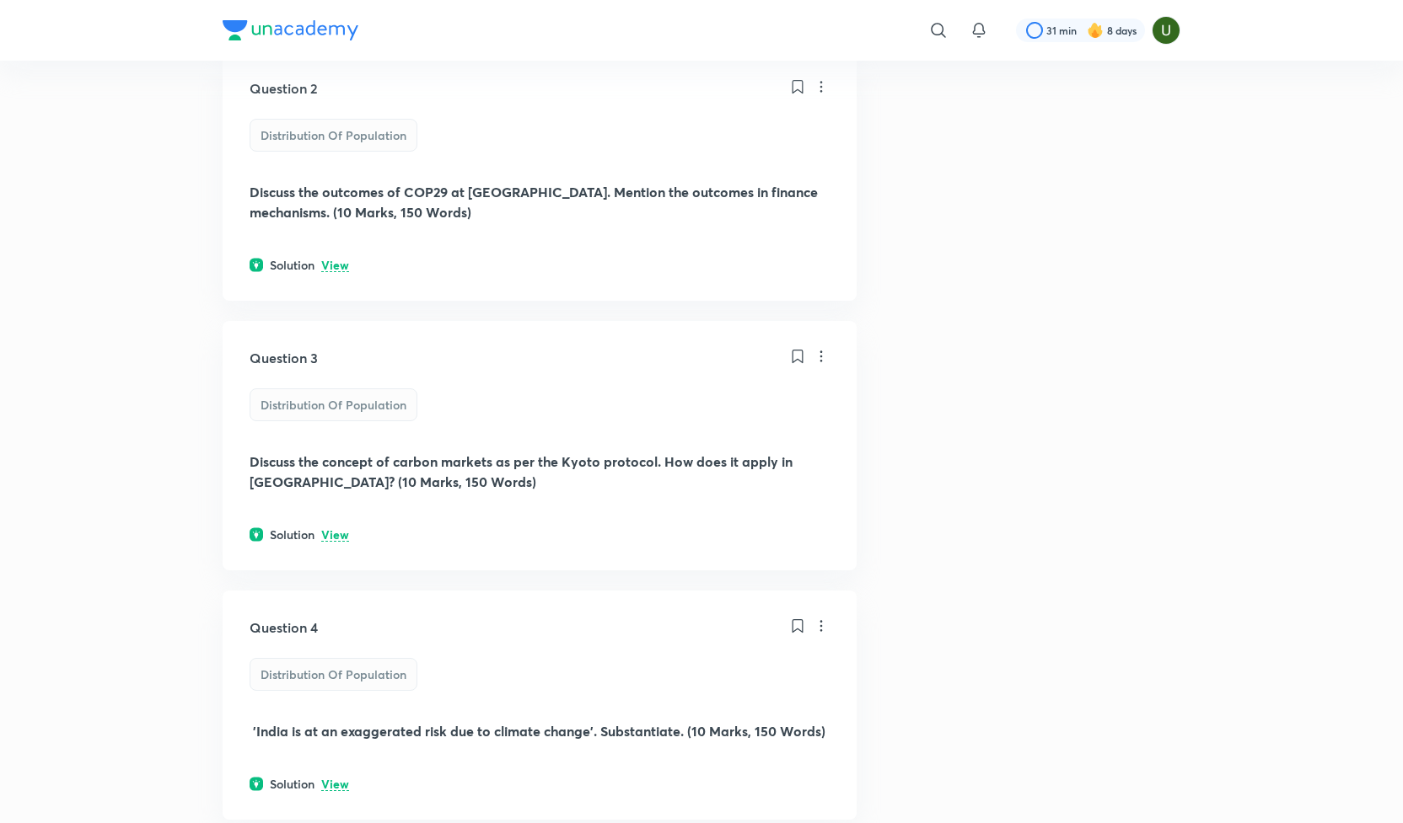
scroll to position [193, 0]
